Goal: Information Seeking & Learning: Check status

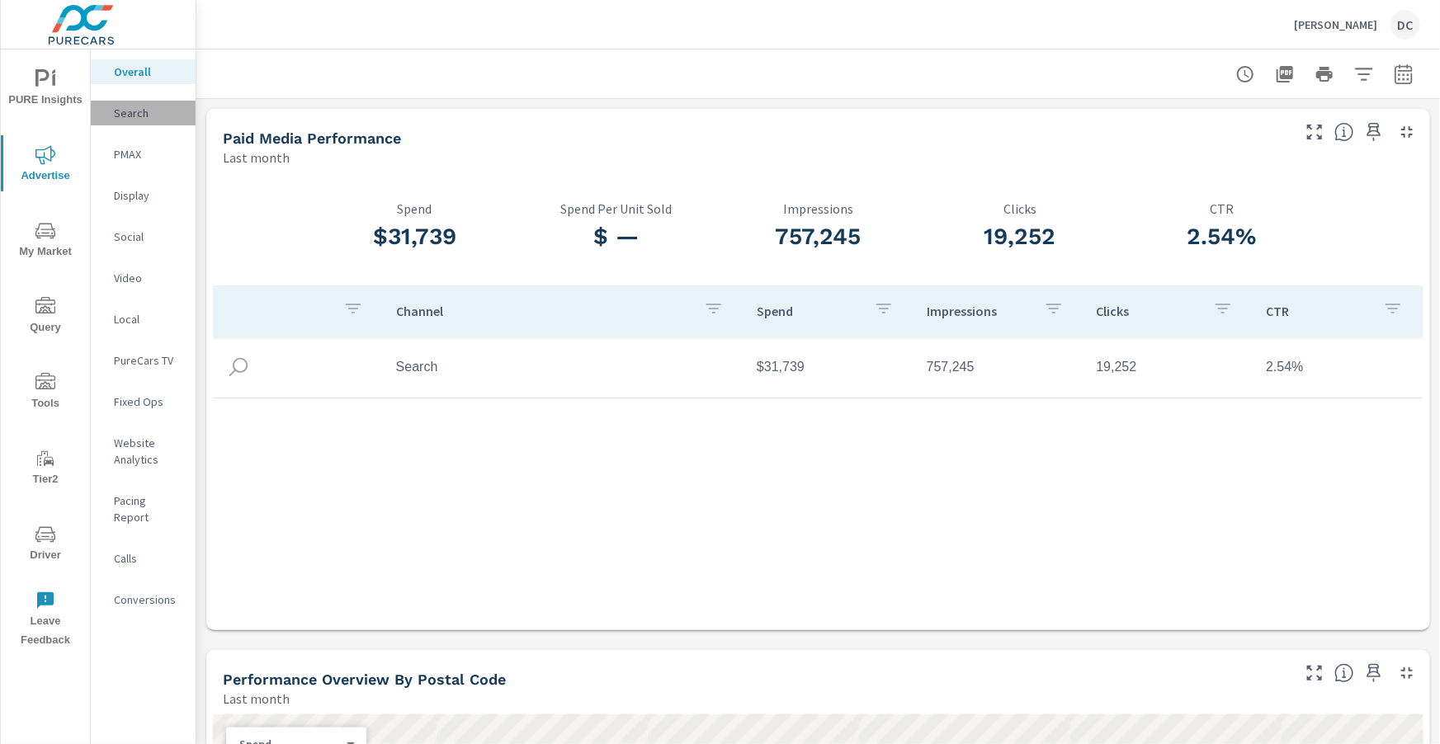
click at [149, 116] on p "Search" at bounding box center [148, 113] width 68 height 17
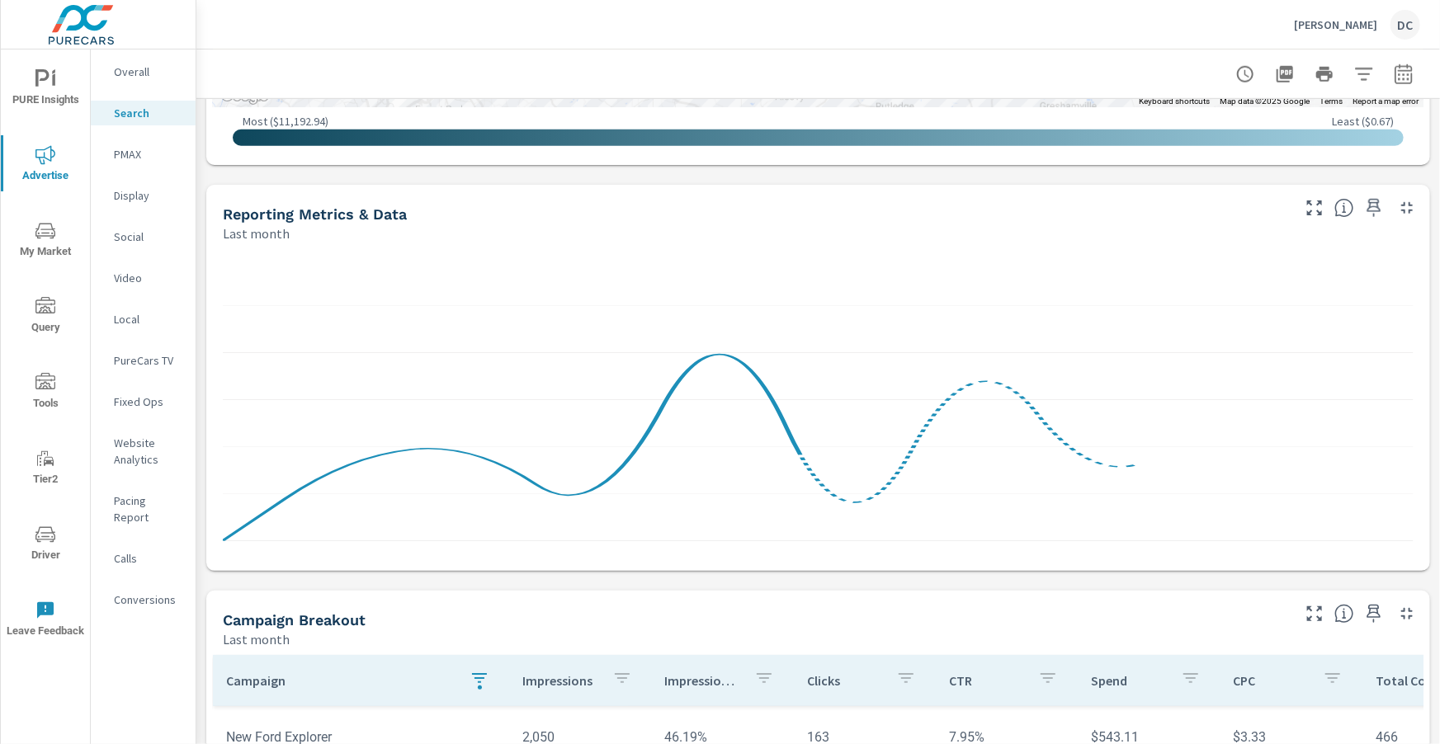
scroll to position [1114, 0]
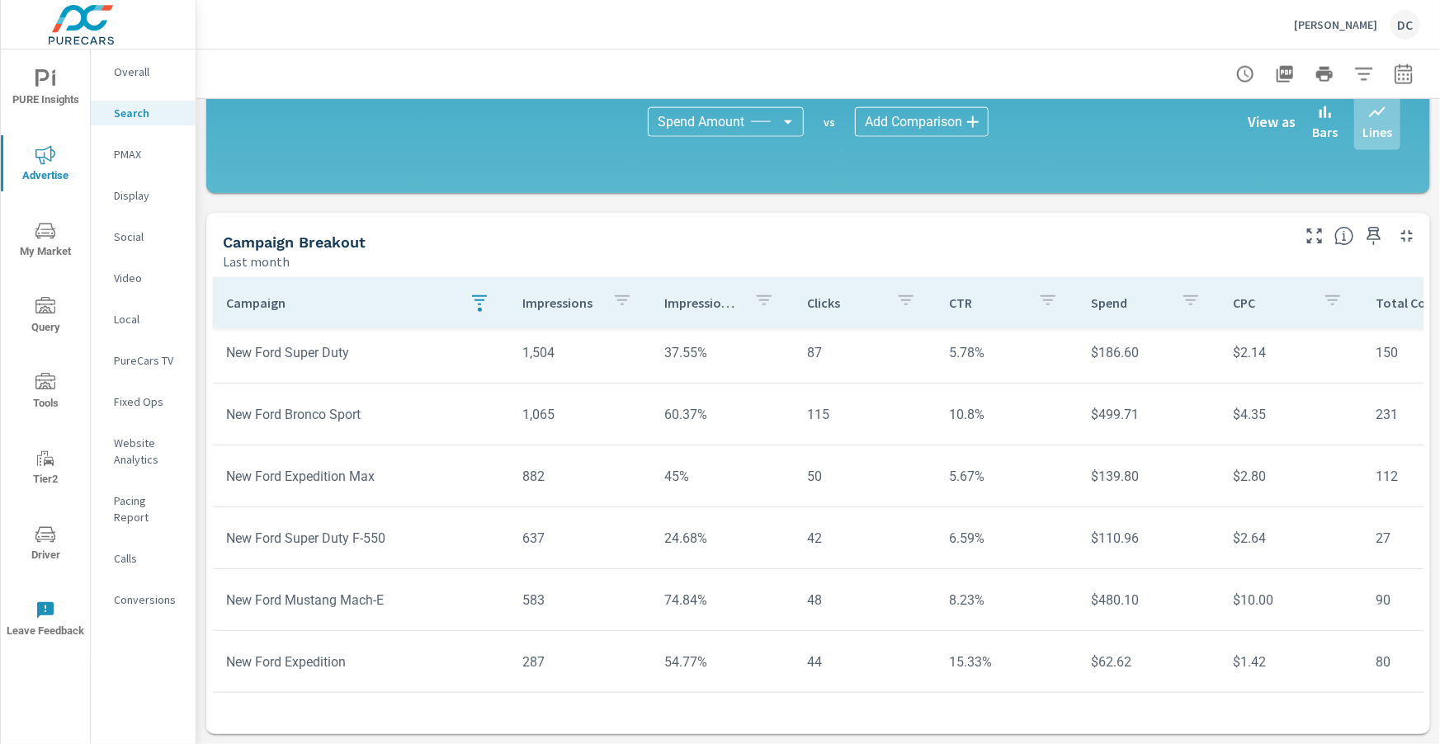
scroll to position [553, 0]
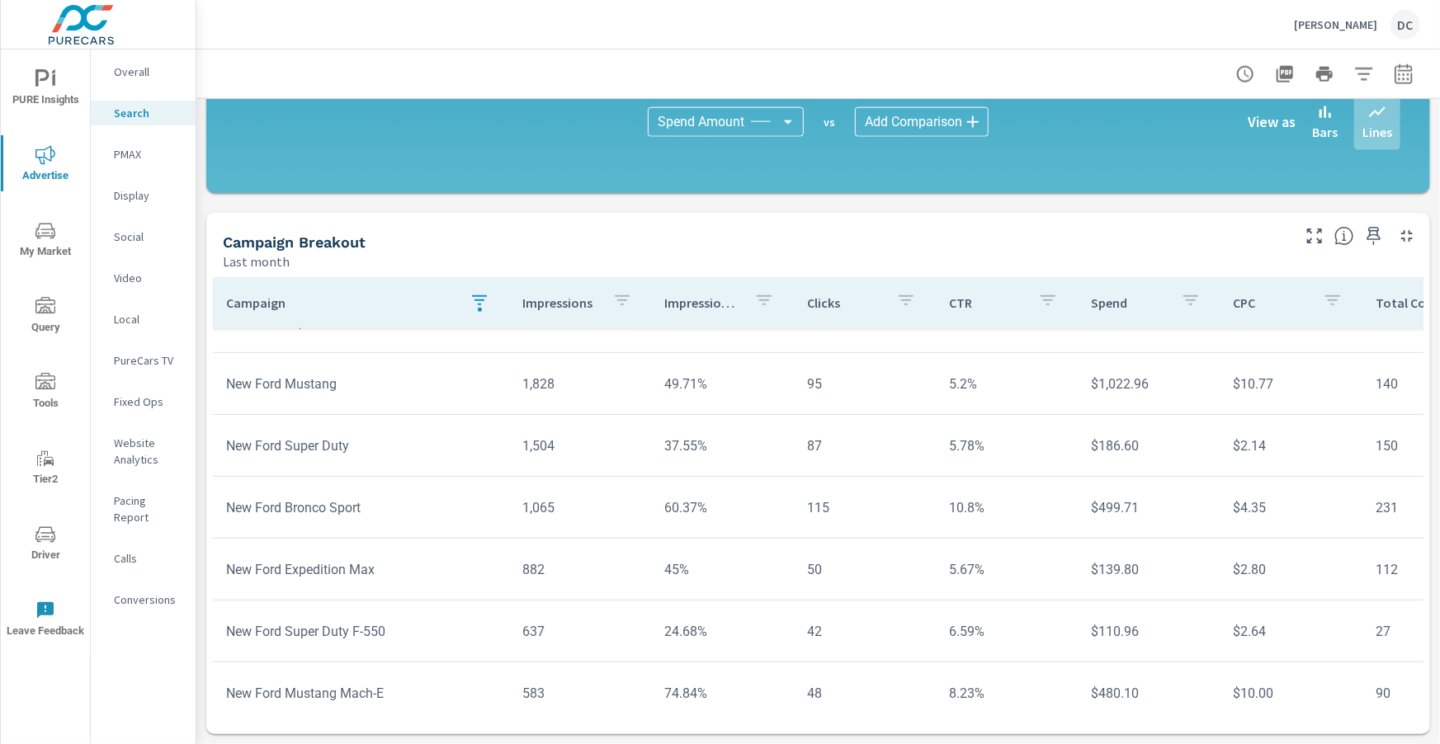
scroll to position [85, 0]
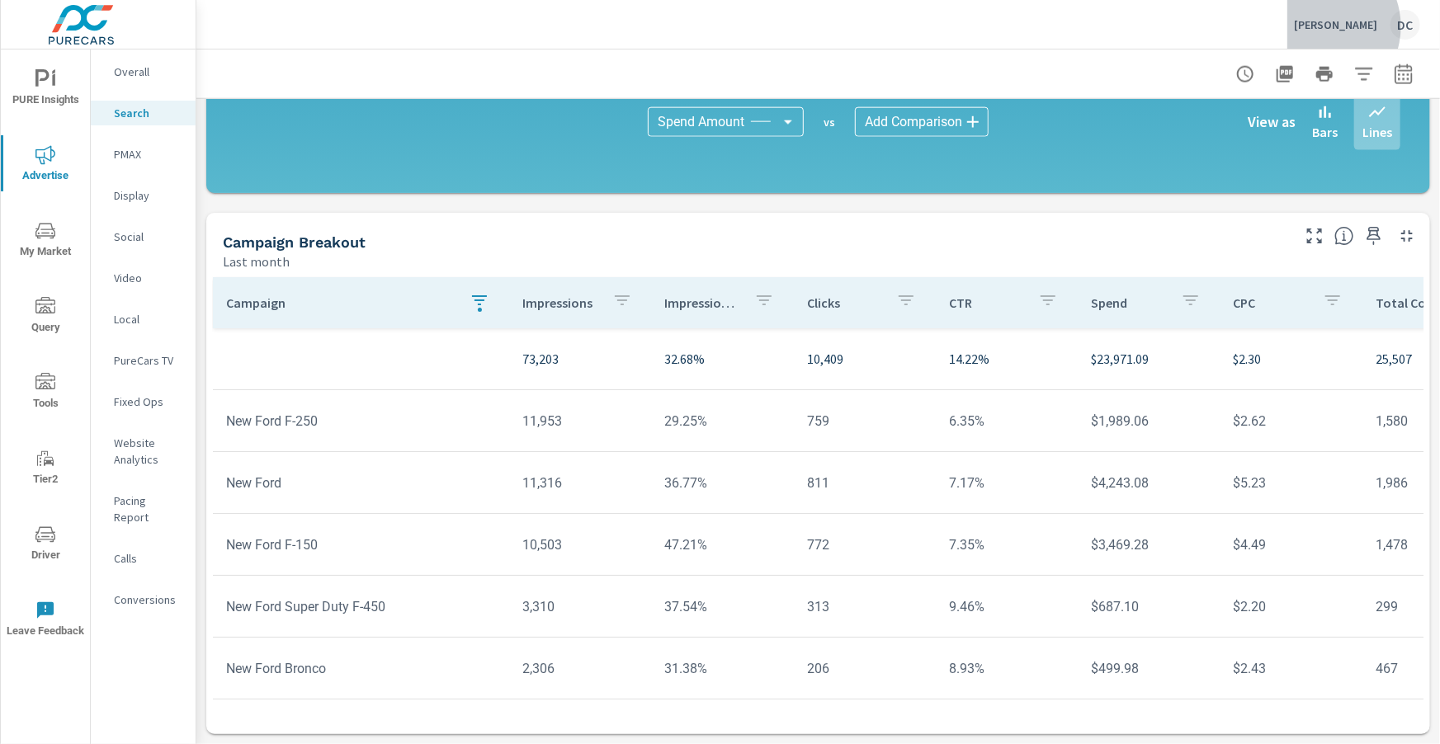
click at [1350, 26] on p "Akins Ford" at bounding box center [1335, 24] width 83 height 15
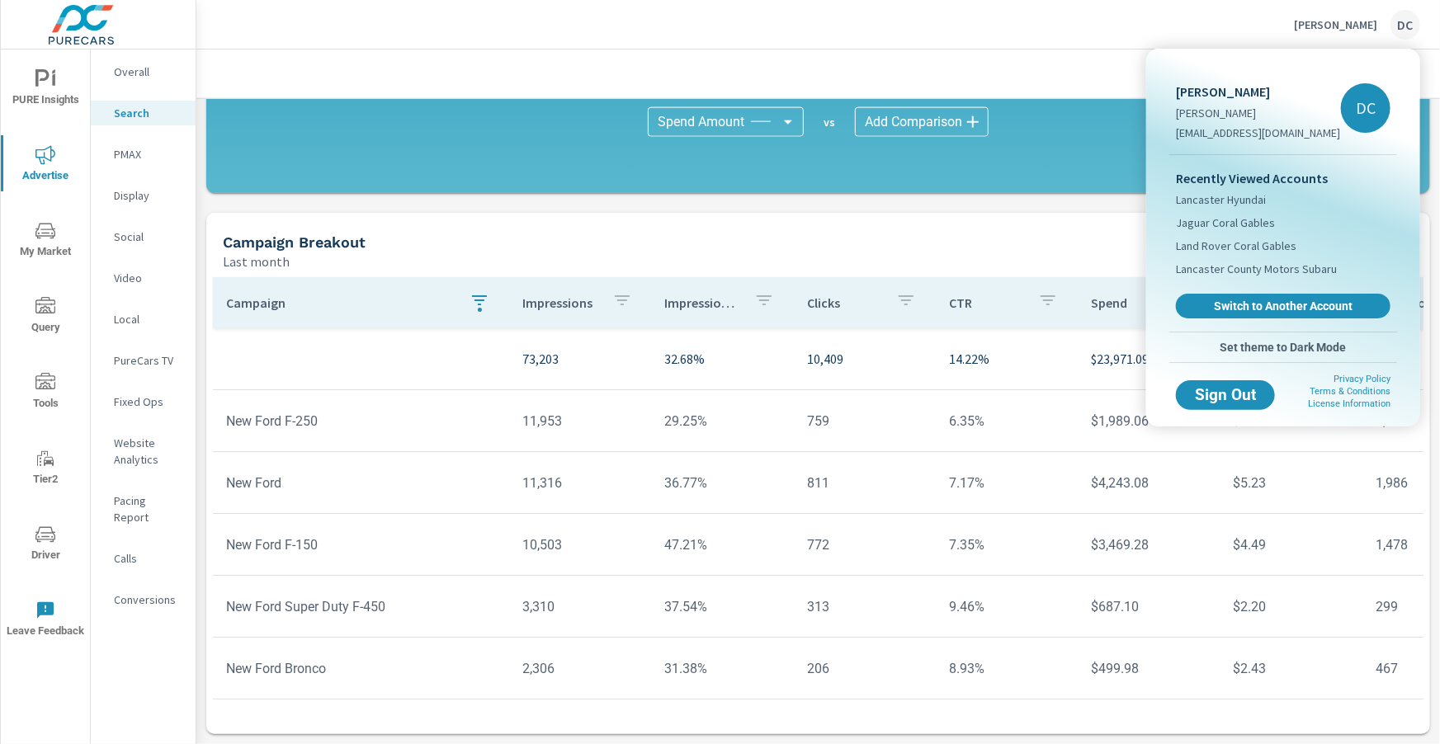
click at [1247, 290] on div "Recently Viewed Accounts Lancaster Hyundai Jaguar Coral Gables Land Rover Coral…" at bounding box center [1283, 243] width 228 height 177
click at [1252, 304] on span "Switch to Another Account" at bounding box center [1283, 306] width 196 height 15
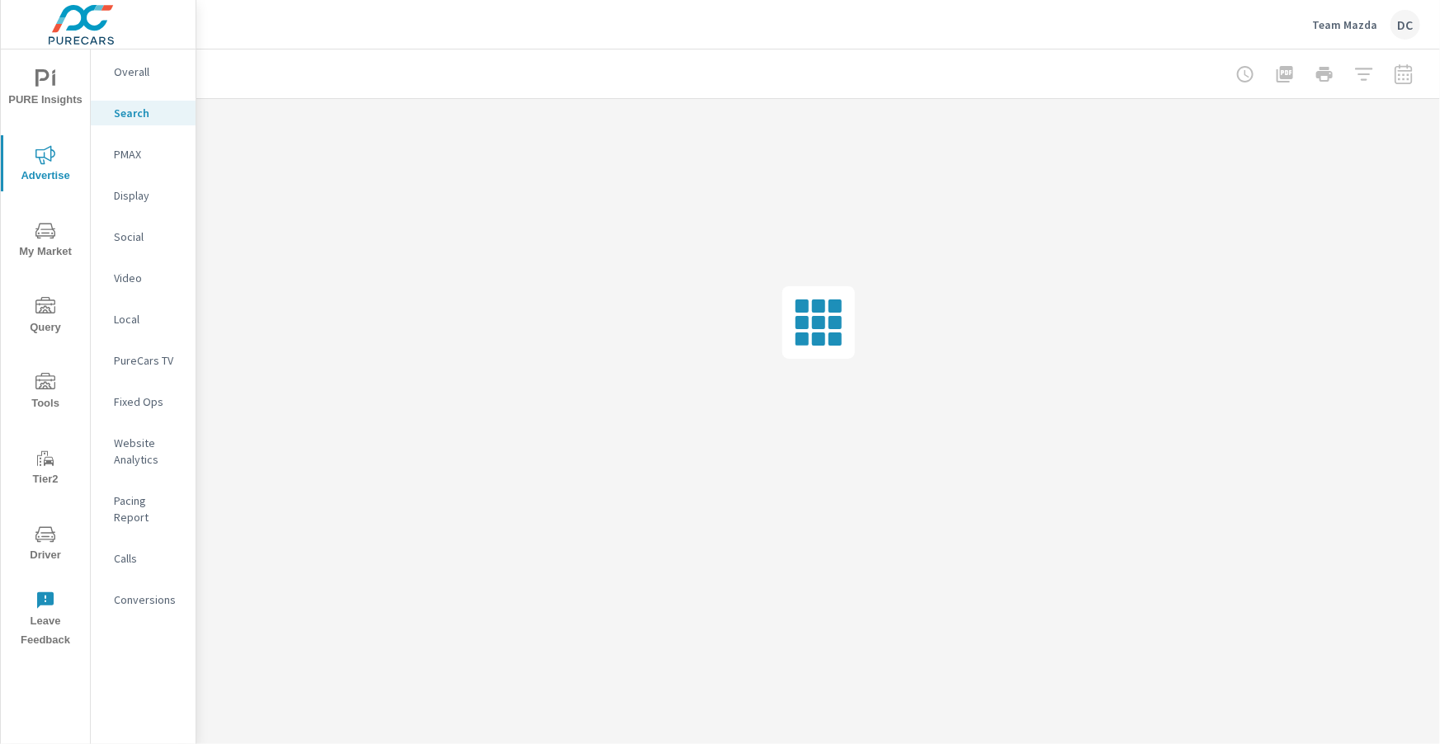
click at [142, 65] on p "Overall" at bounding box center [148, 72] width 68 height 17
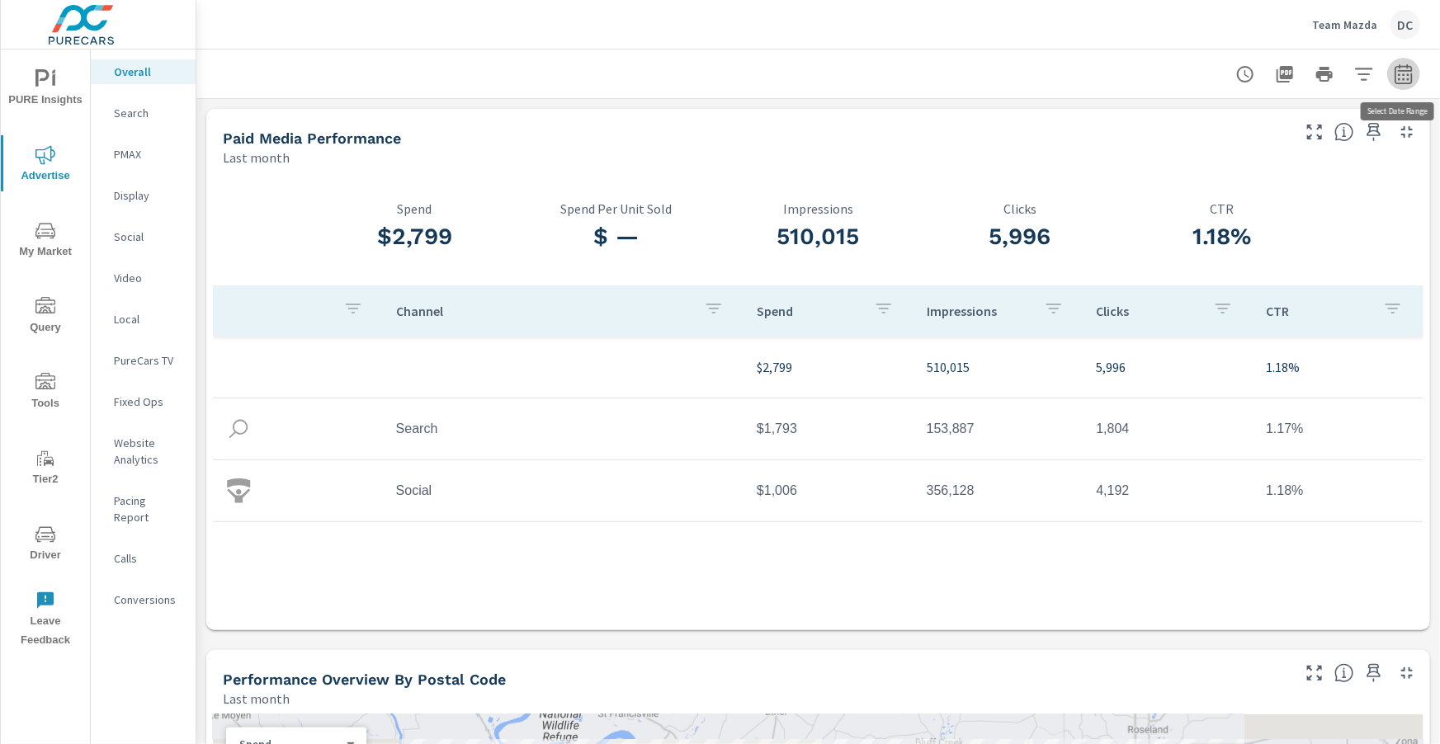
click at [1402, 77] on icon "button" at bounding box center [1404, 74] width 20 height 20
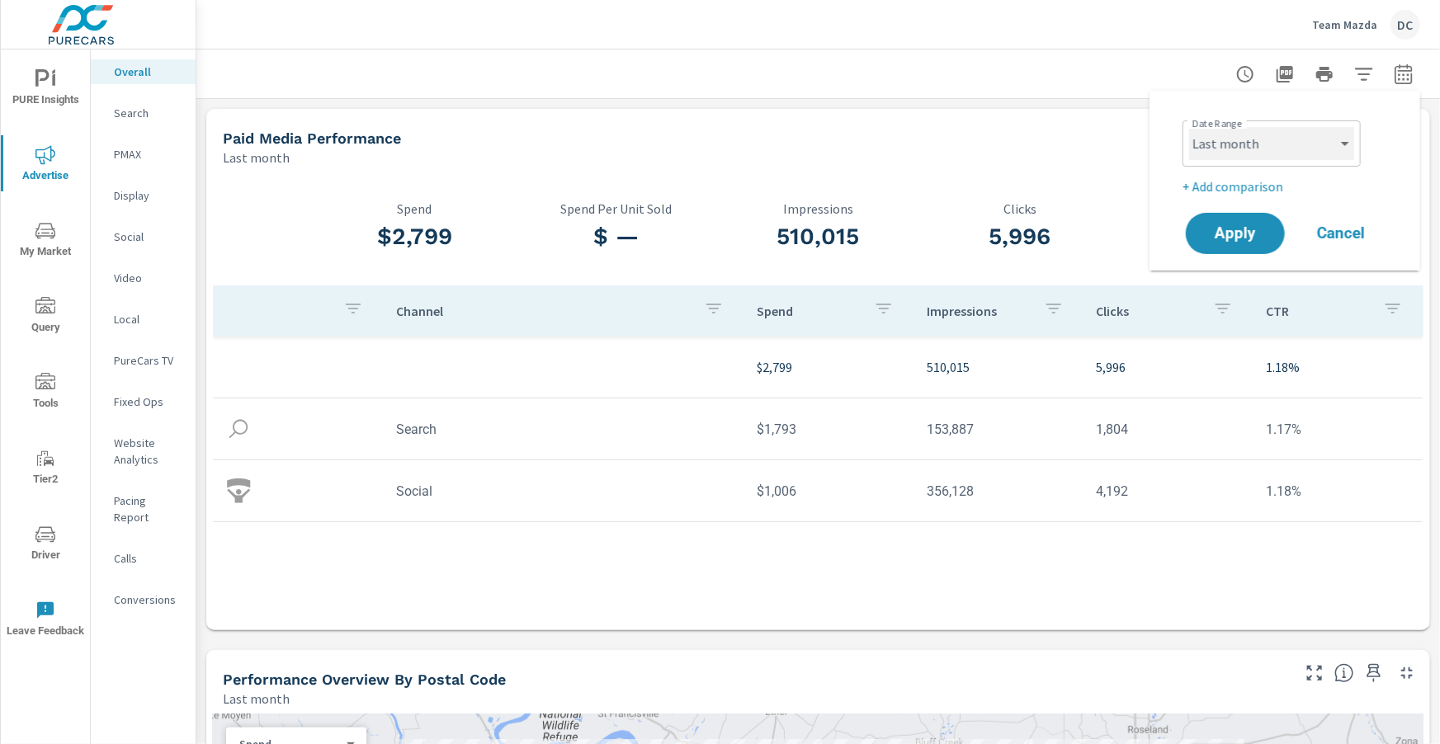
click at [1336, 153] on select "Custom [DATE] Last week Last 7 days Last 14 days Last 30 days Last 45 days Last…" at bounding box center [1271, 143] width 165 height 33
click at [1189, 127] on select "Custom [DATE] Last week Last 7 days Last 14 days Last 30 days Last 45 days Last…" at bounding box center [1271, 143] width 165 height 33
select select "Month to date"
click at [1276, 186] on p "+ Add comparison" at bounding box center [1287, 187] width 211 height 20
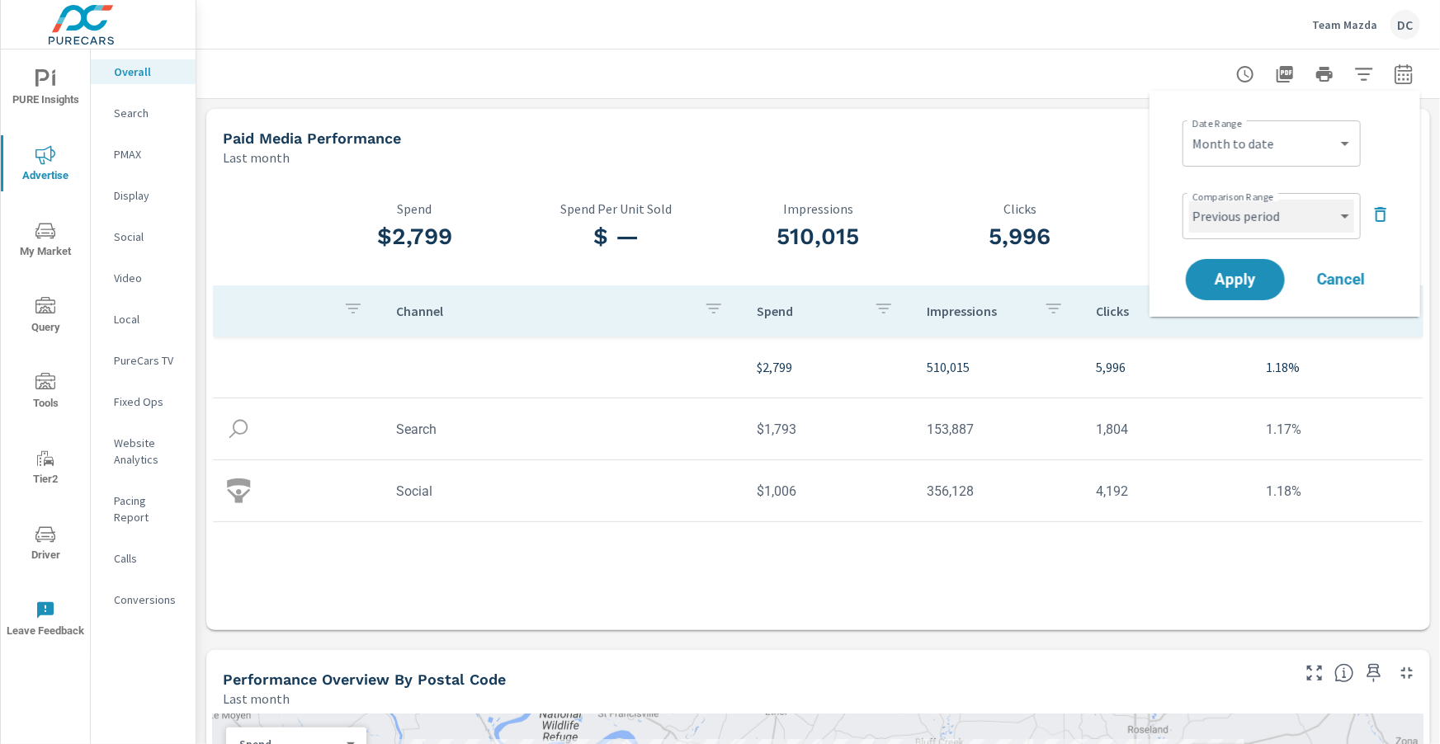
click at [1298, 215] on select "Custom Previous period Previous month Previous year" at bounding box center [1271, 216] width 165 height 33
click at [1189, 200] on select "Custom Previous period Previous month Previous year" at bounding box center [1271, 216] width 165 height 33
select select "Previous month"
drag, startPoint x: 1253, startPoint y: 290, endPoint x: 1254, endPoint y: 280, distance: 9.9
click at [1254, 290] on button "Apply" at bounding box center [1235, 279] width 102 height 43
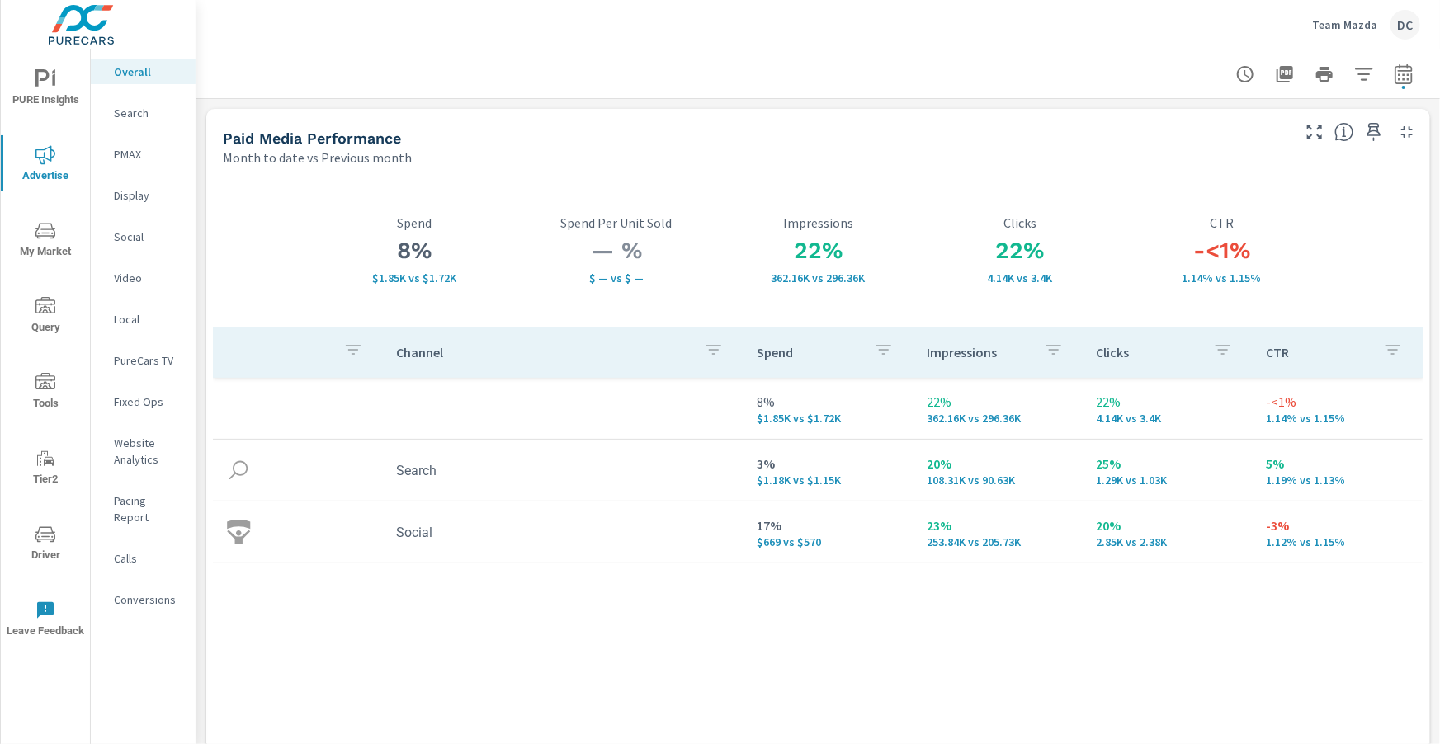
click at [125, 108] on p "Search" at bounding box center [148, 113] width 68 height 17
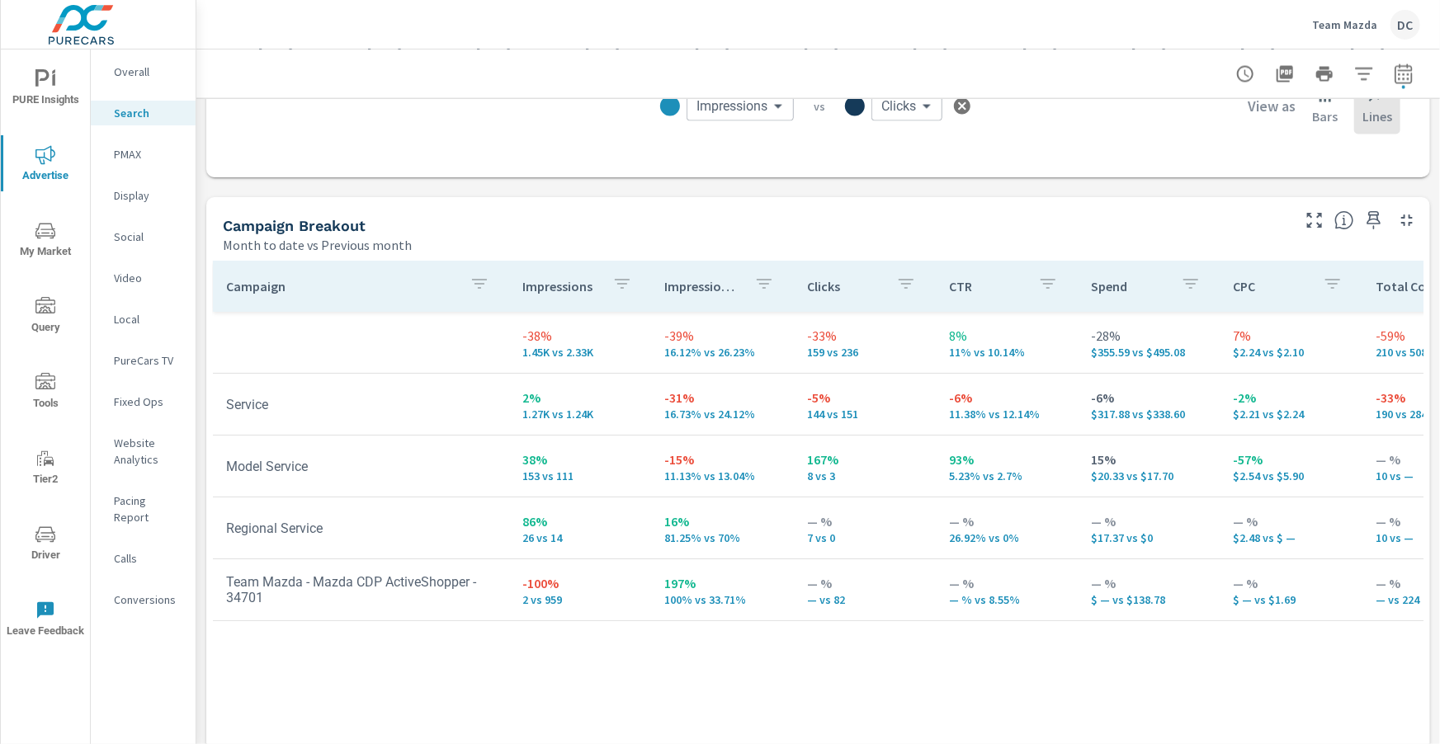
scroll to position [1650, 0]
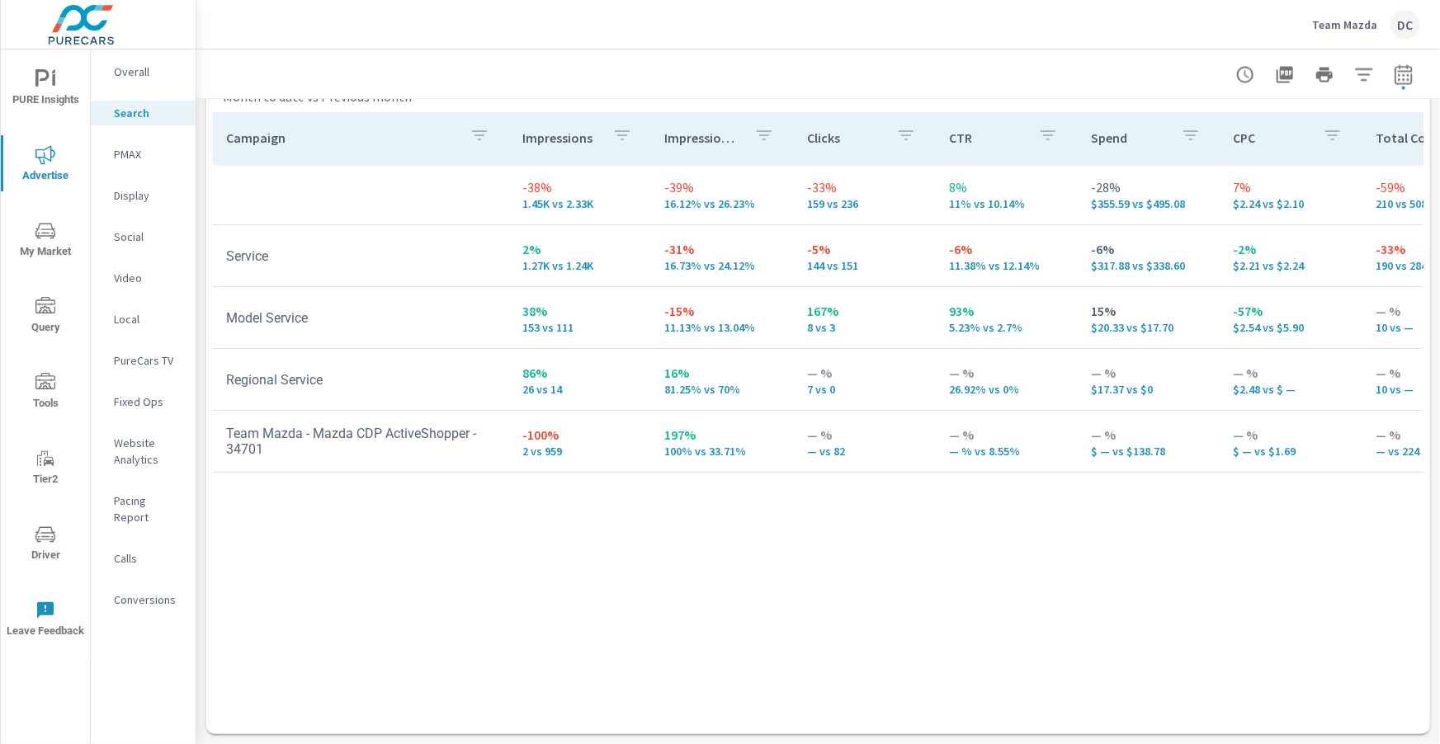
click at [127, 157] on p "PMAX" at bounding box center [148, 154] width 68 height 17
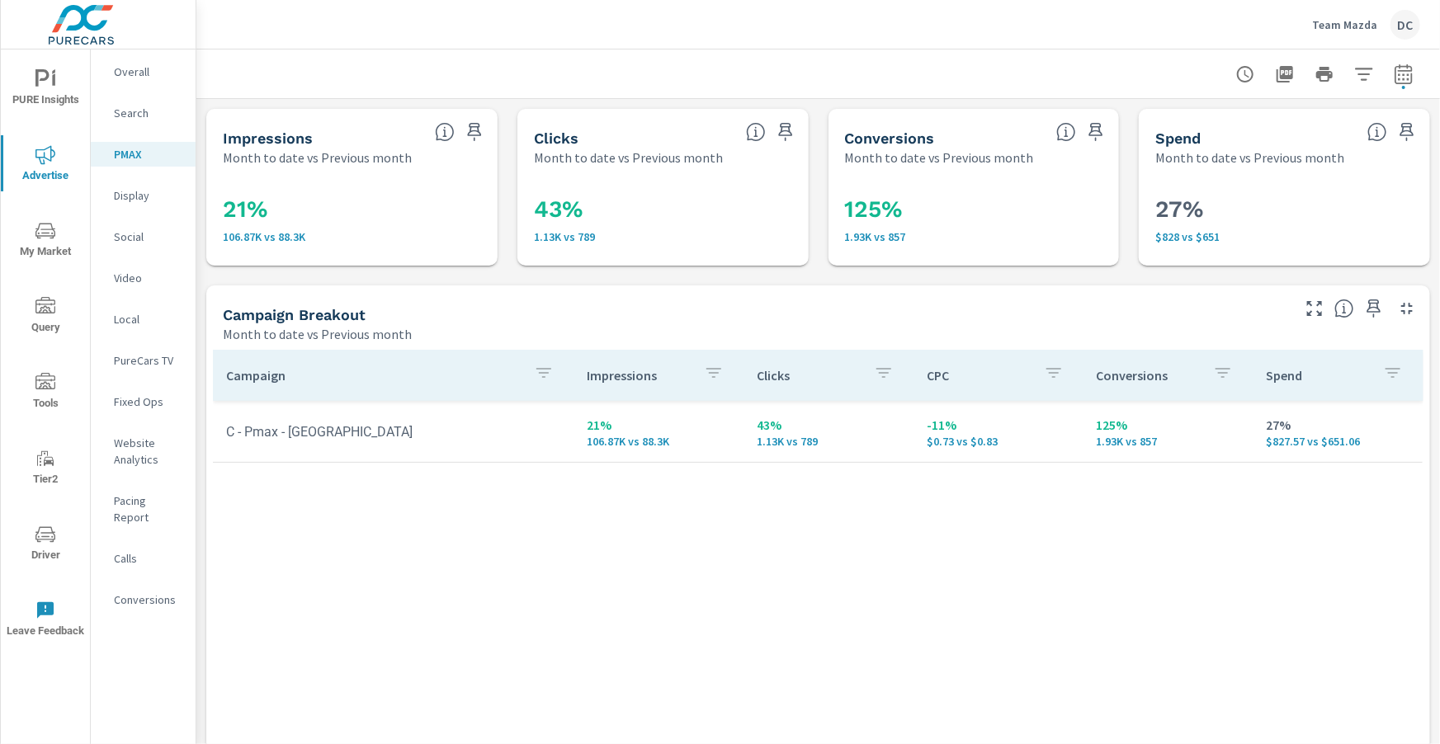
click at [134, 233] on p "Social" at bounding box center [148, 237] width 68 height 17
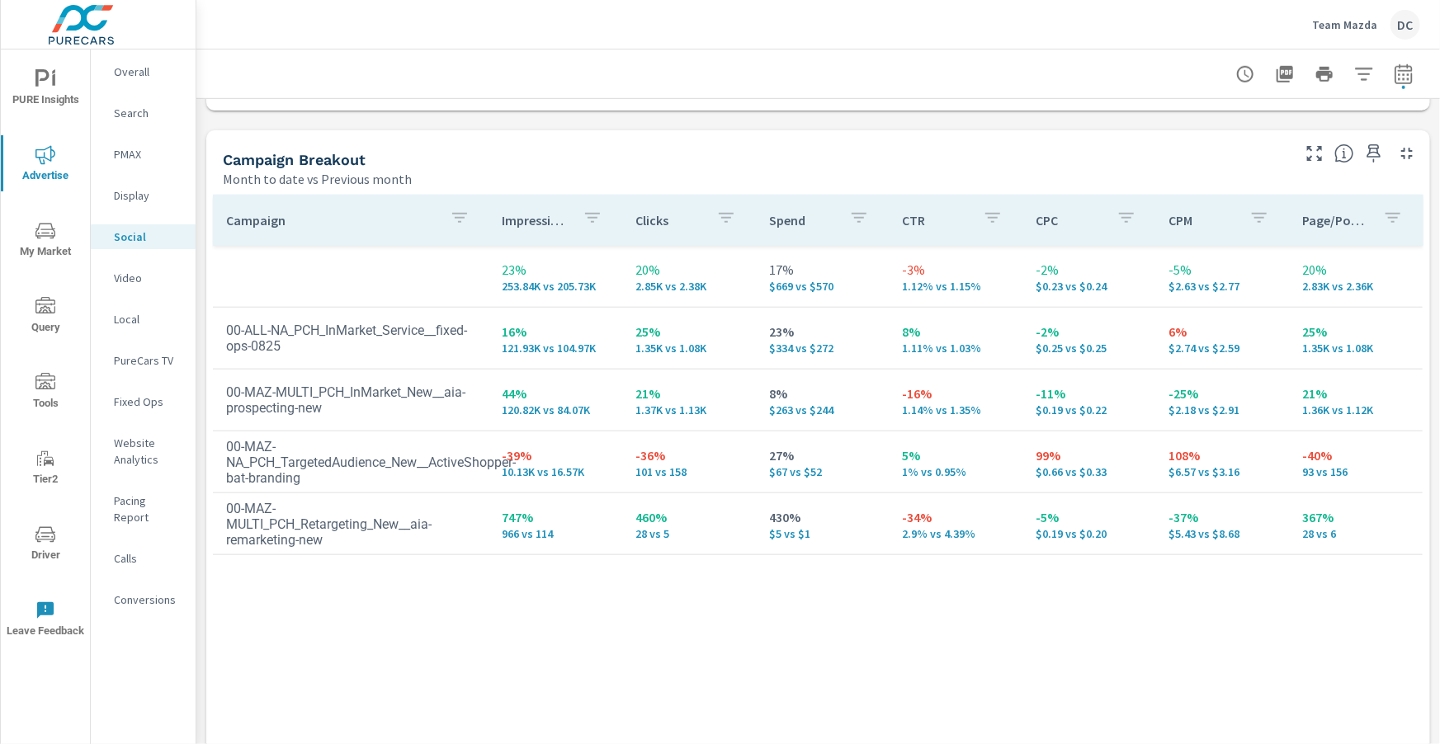
scroll to position [697, 0]
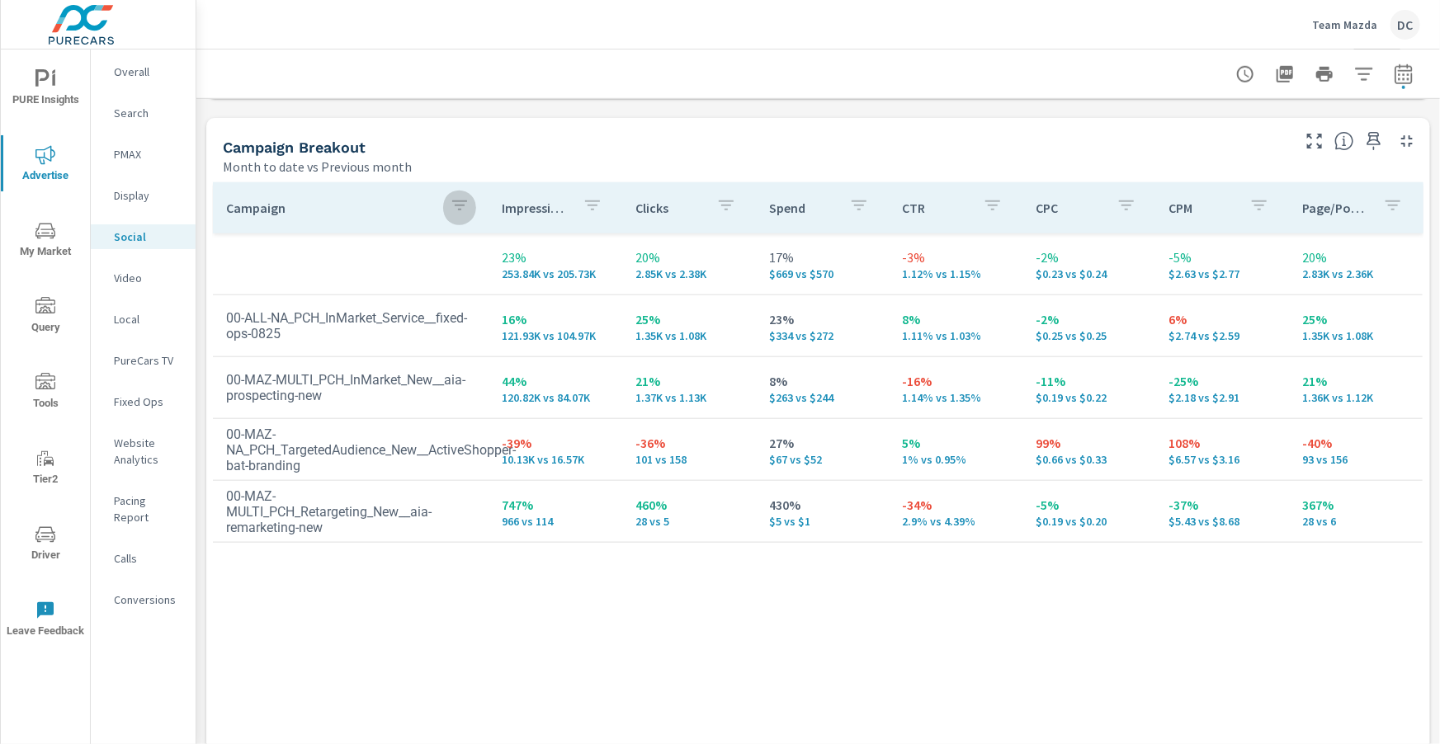
click at [456, 210] on icon "button" at bounding box center [460, 206] width 20 height 20
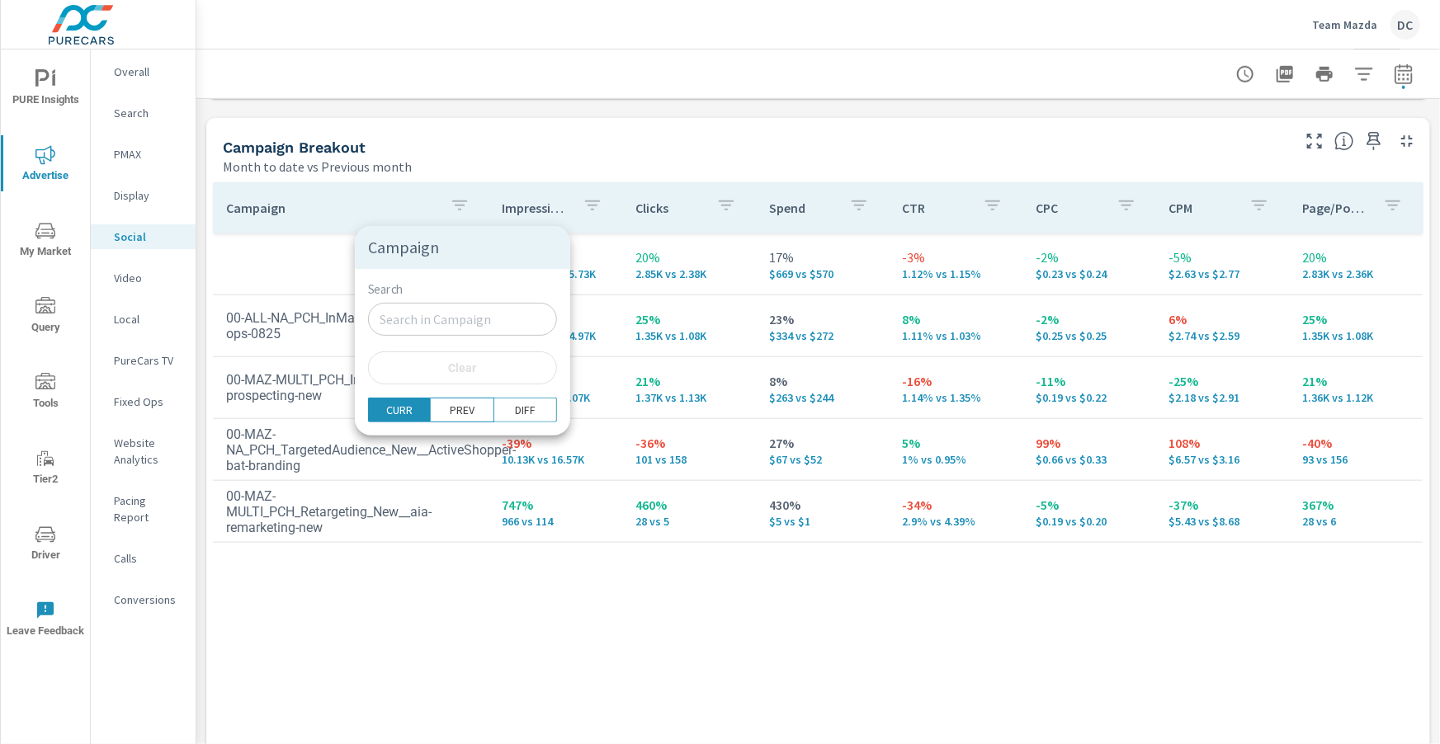
click at [151, 124] on div at bounding box center [720, 372] width 1440 height 744
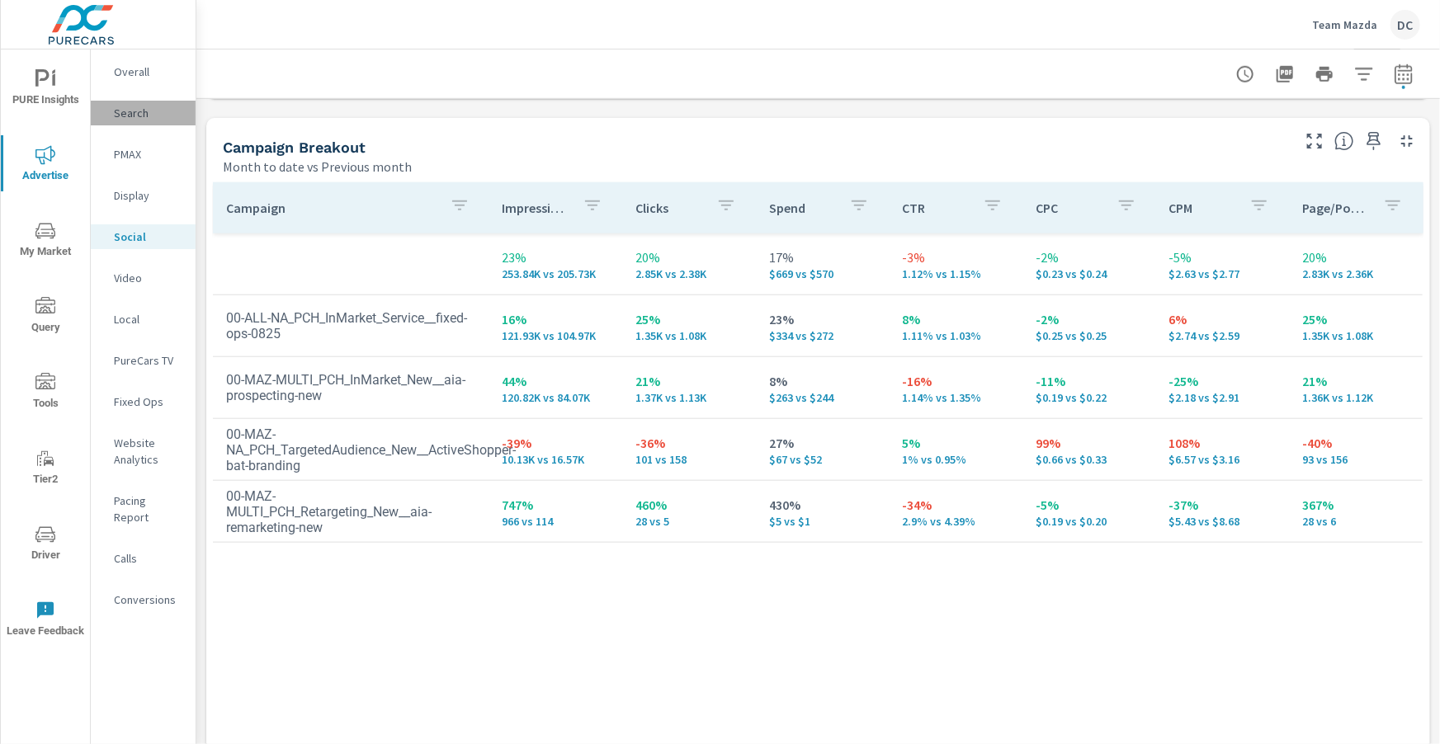
click at [151, 119] on p "Search" at bounding box center [148, 113] width 68 height 17
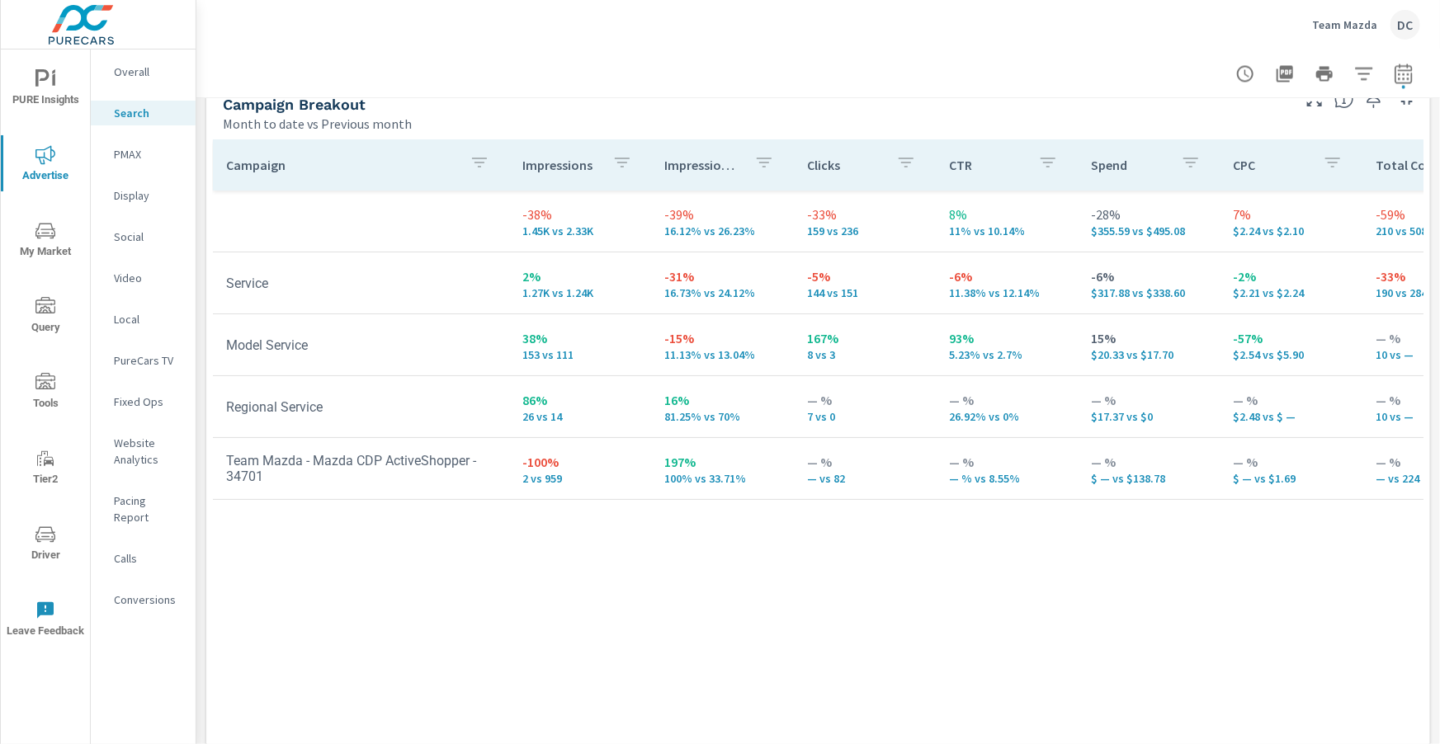
scroll to position [1650, 0]
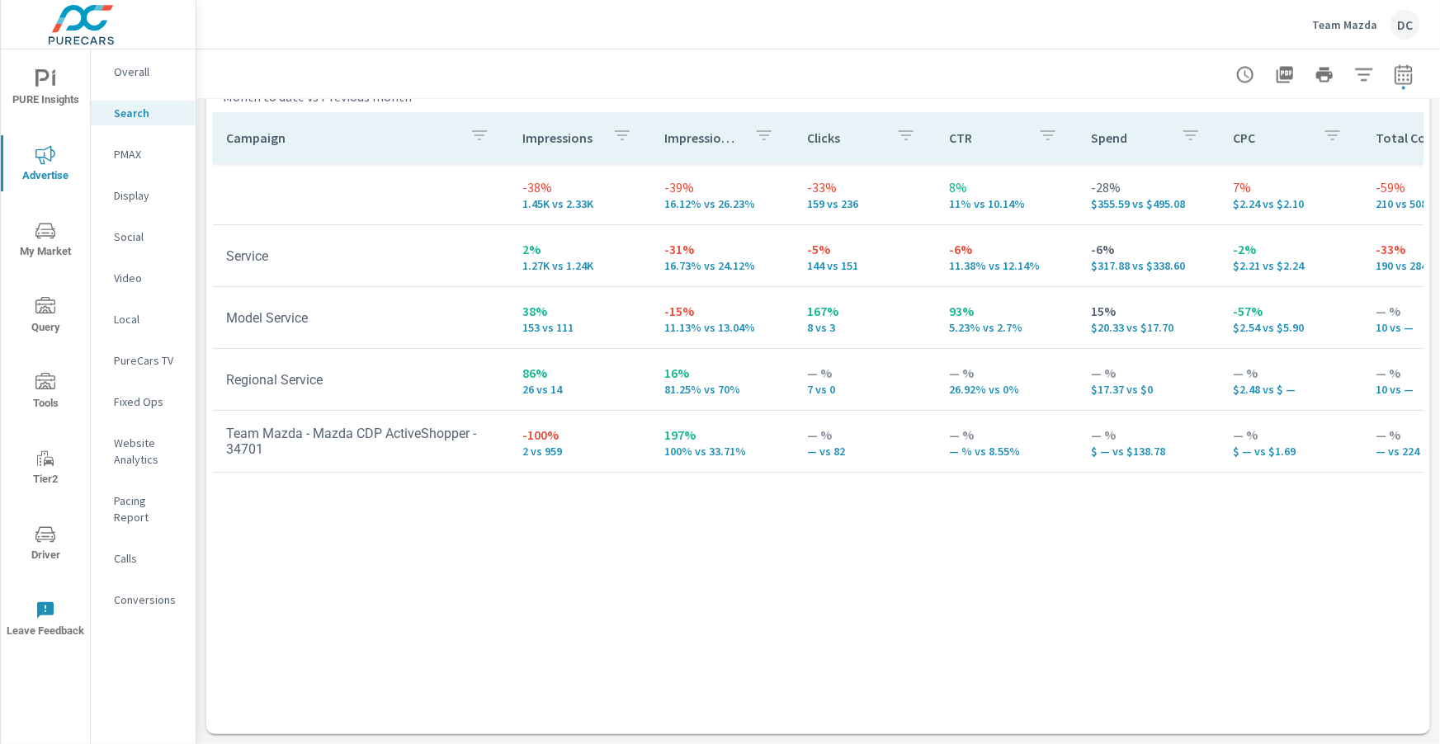
click at [469, 141] on icon "button" at bounding box center [479, 135] width 20 height 20
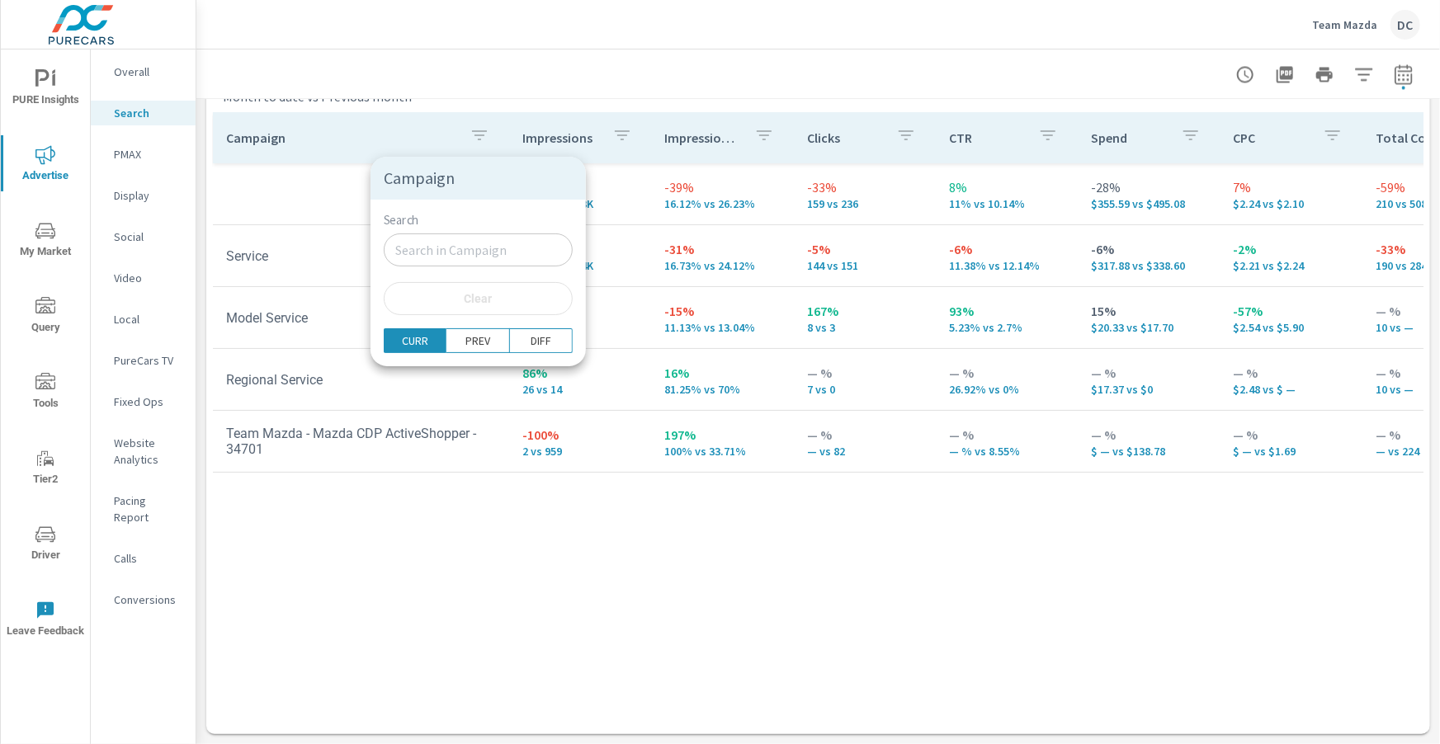
click at [285, 180] on div at bounding box center [720, 372] width 1440 height 744
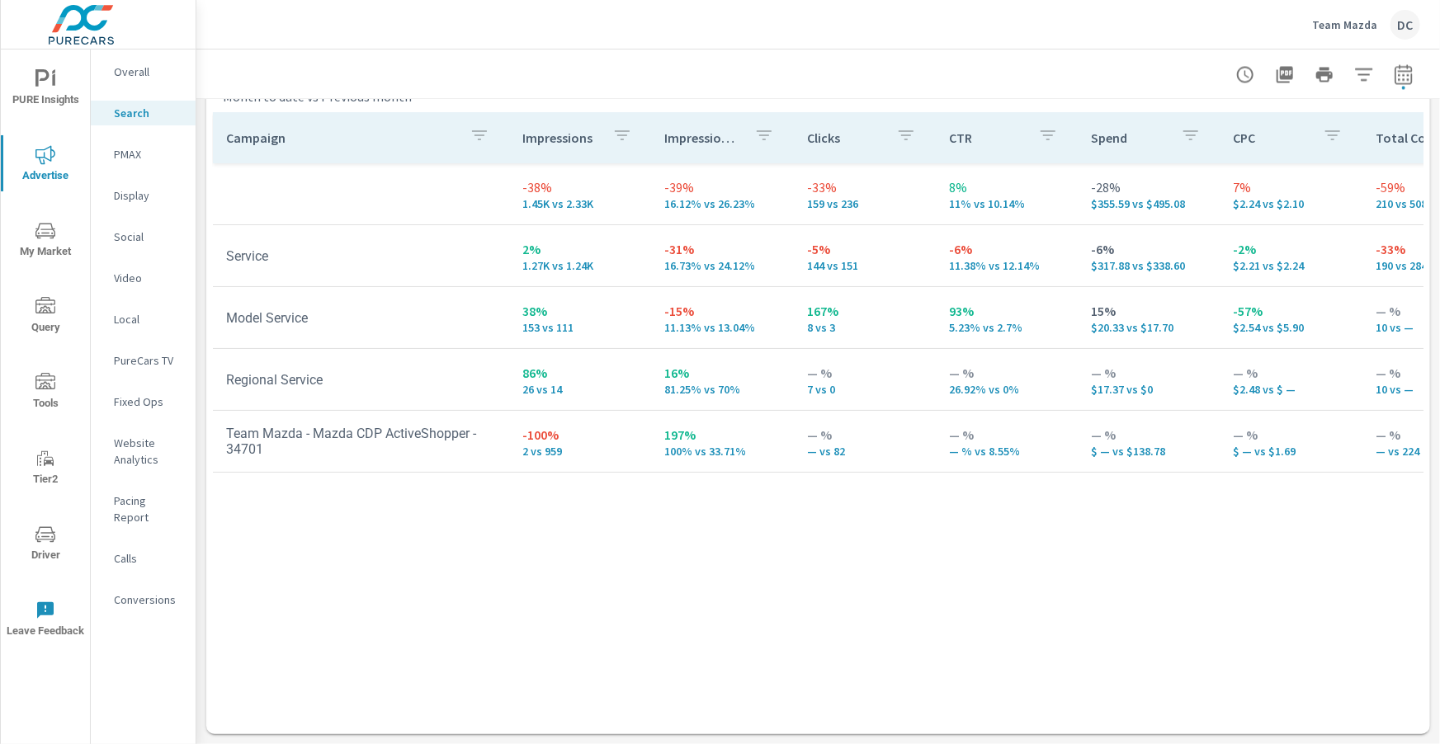
click at [134, 236] on p "Social" at bounding box center [148, 237] width 68 height 17
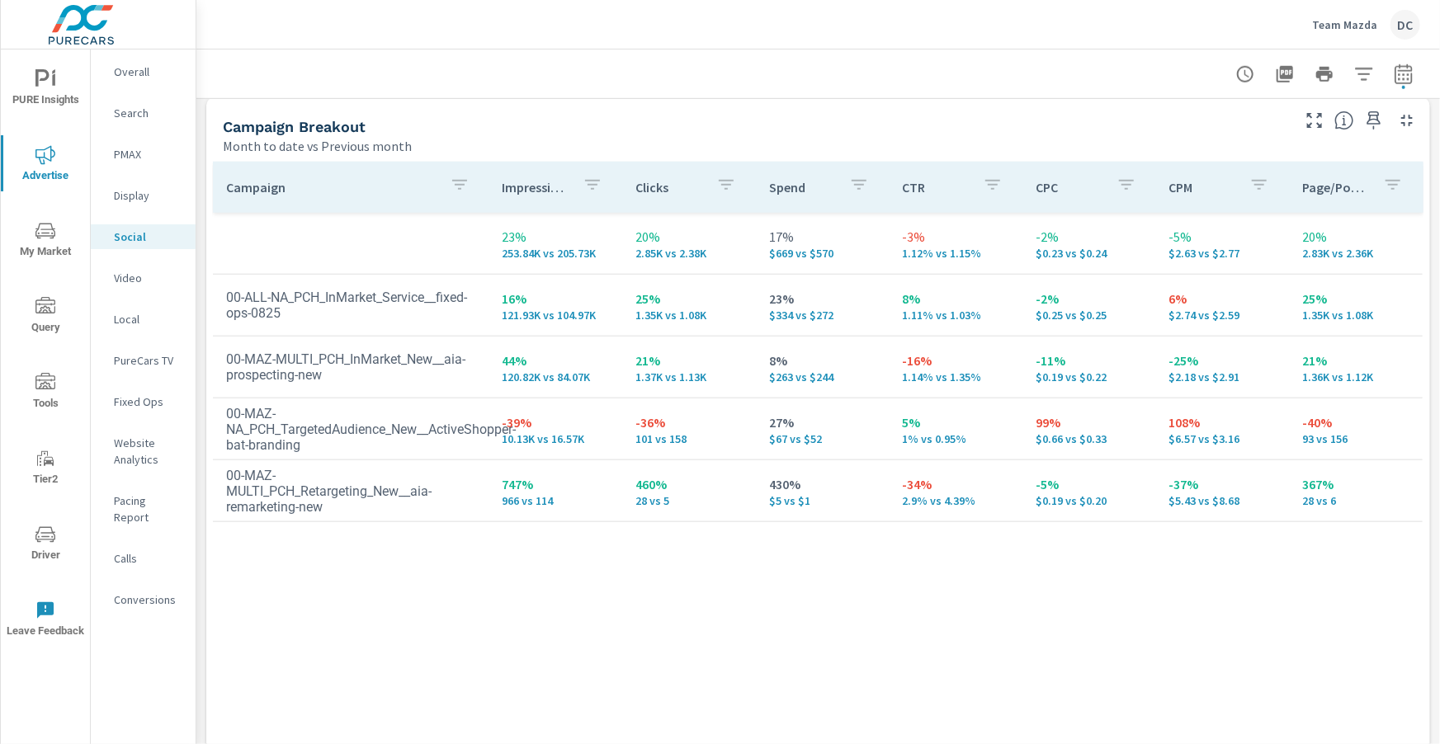
scroll to position [767, 0]
